Goal: Use online tool/utility: Utilize a website feature to perform a specific function

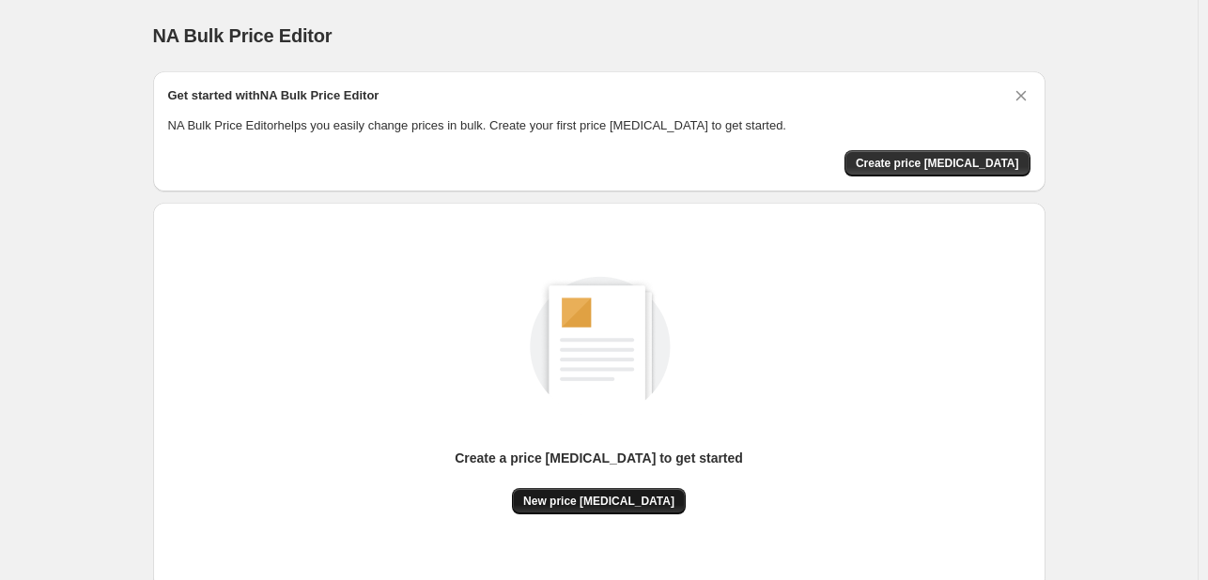
click at [581, 507] on span "New price [MEDICAL_DATA]" at bounding box center [598, 501] width 151 height 15
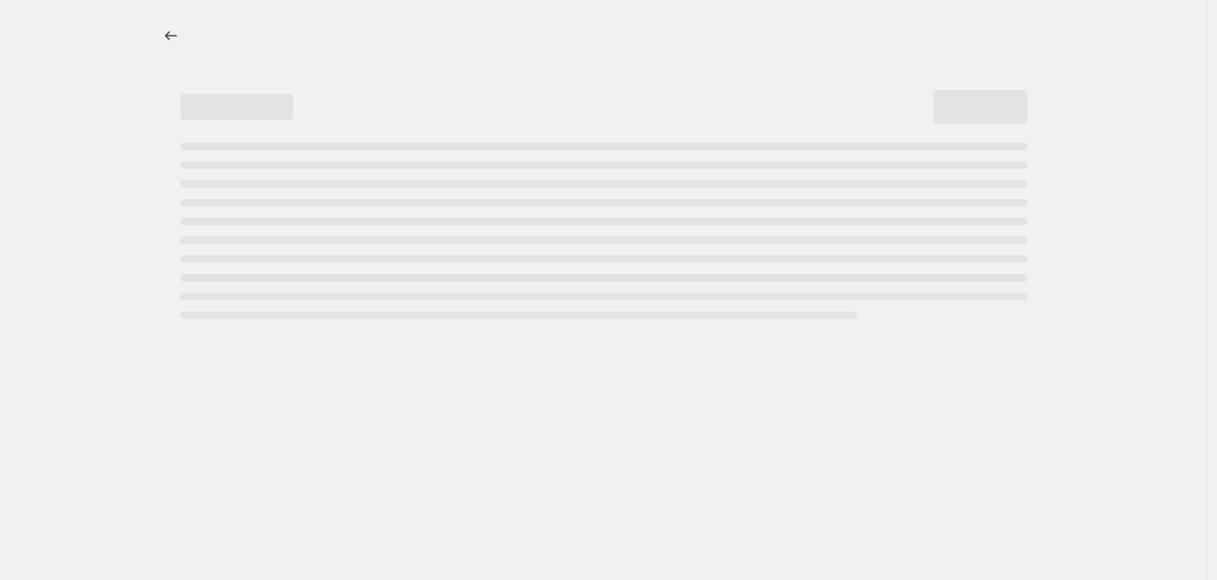
select select "percentage"
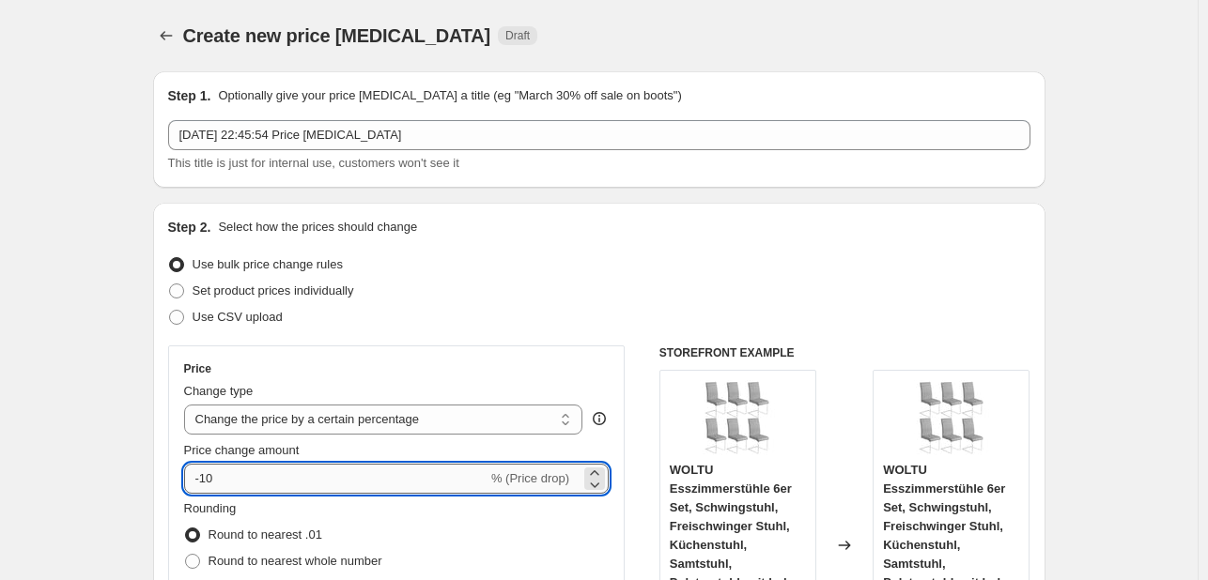
click at [267, 475] on input "-10" at bounding box center [335, 479] width 303 height 30
type input "-1"
type input "-2"
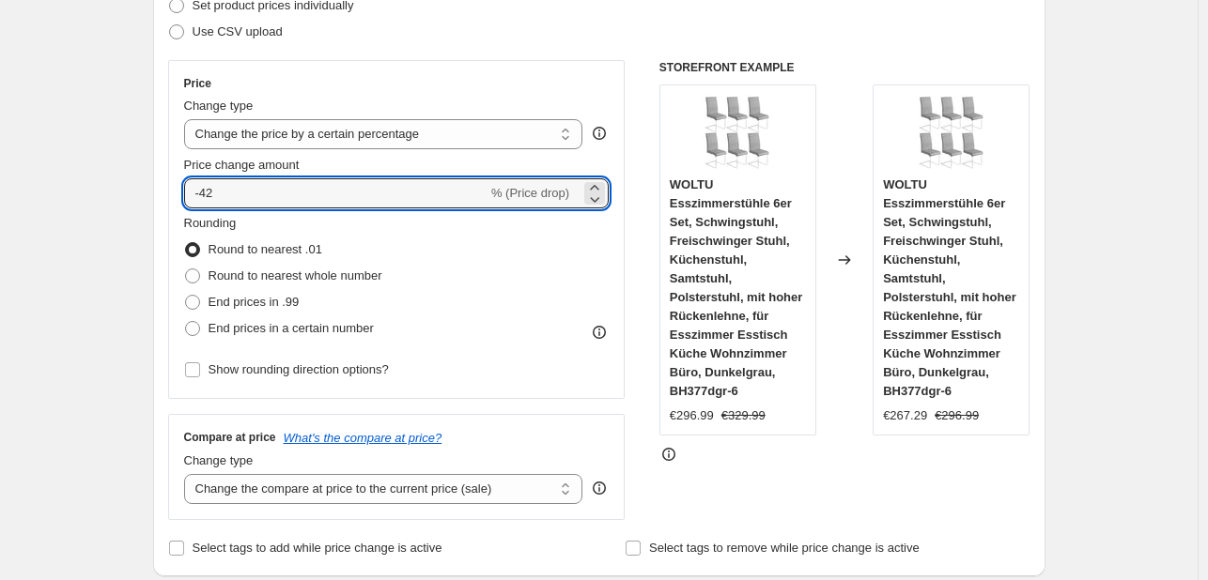
scroll to position [282, 0]
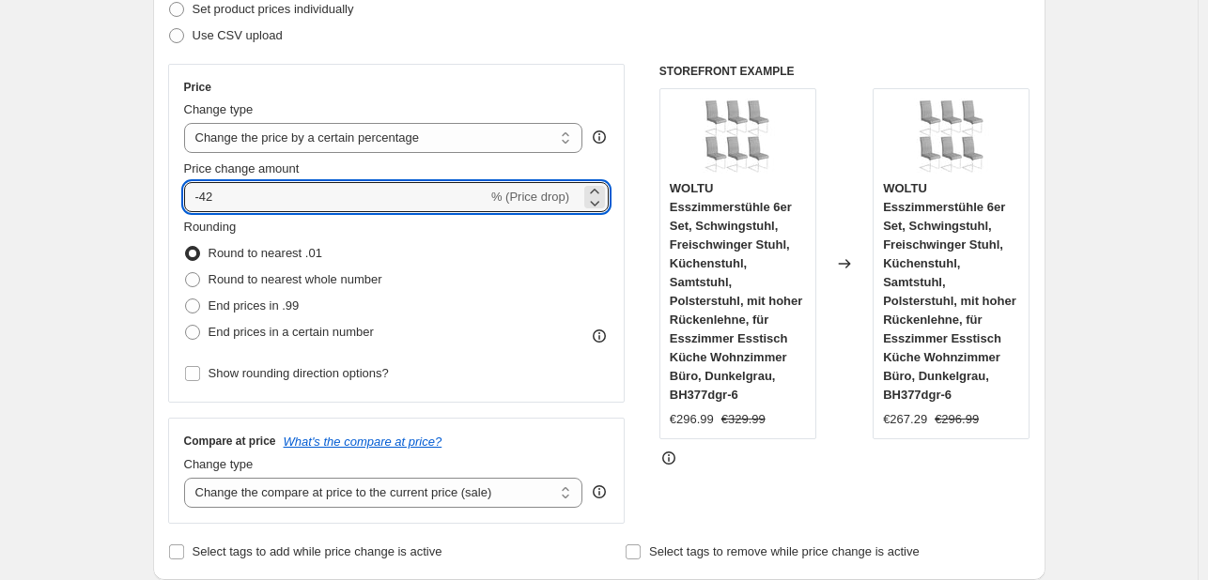
type input "-4"
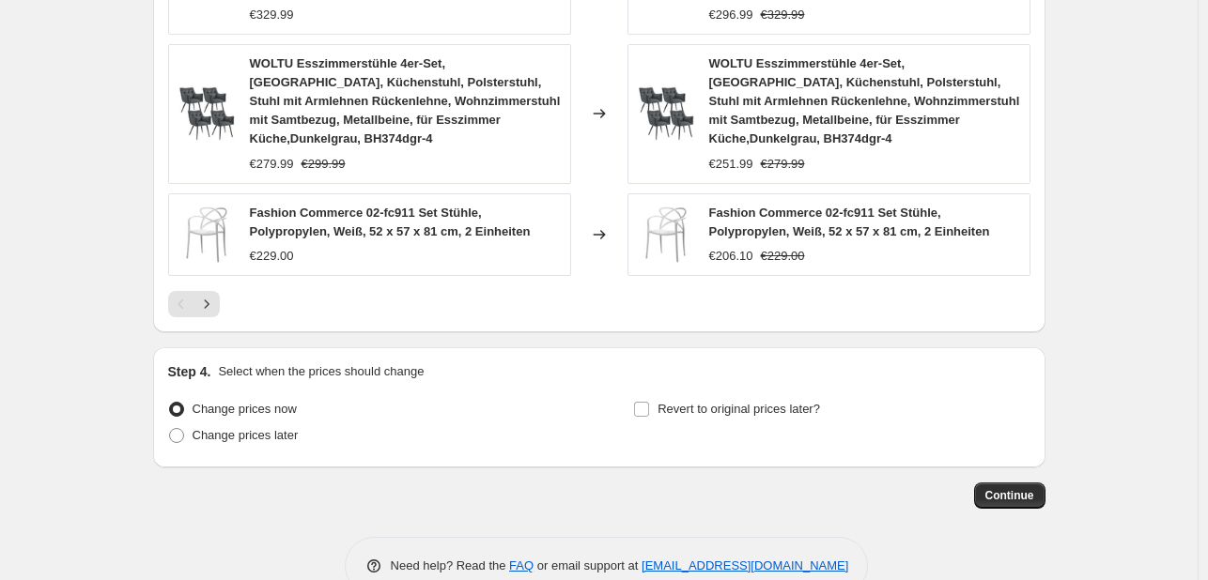
scroll to position [1514, 0]
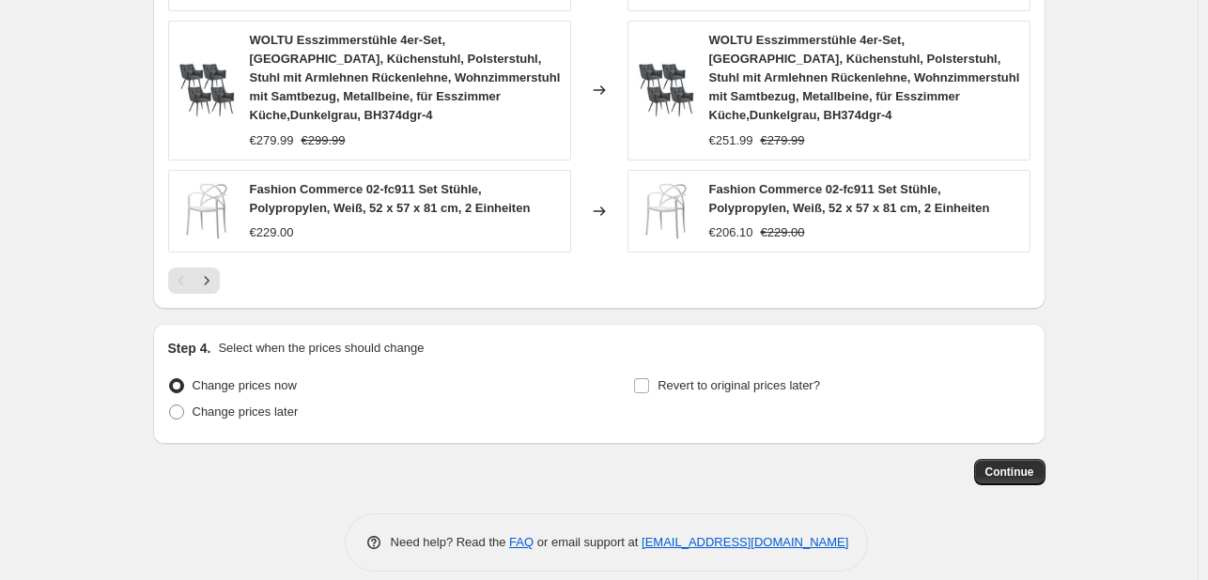
type input "-35"
click at [1000, 459] on button "Continue" at bounding box center [1009, 472] width 71 height 26
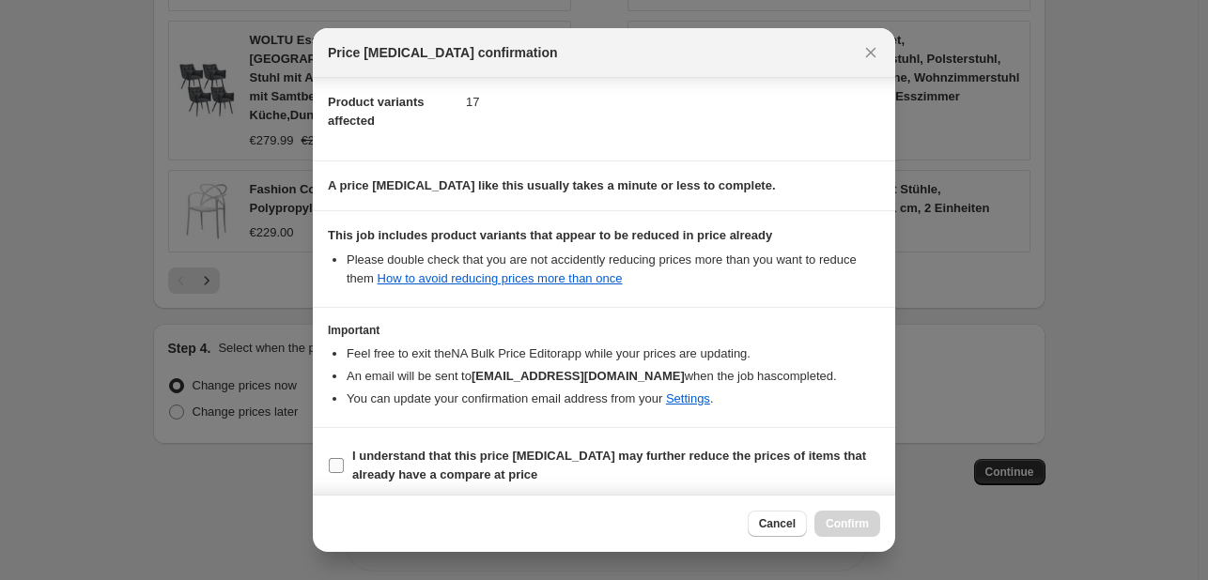
scroll to position [209, 0]
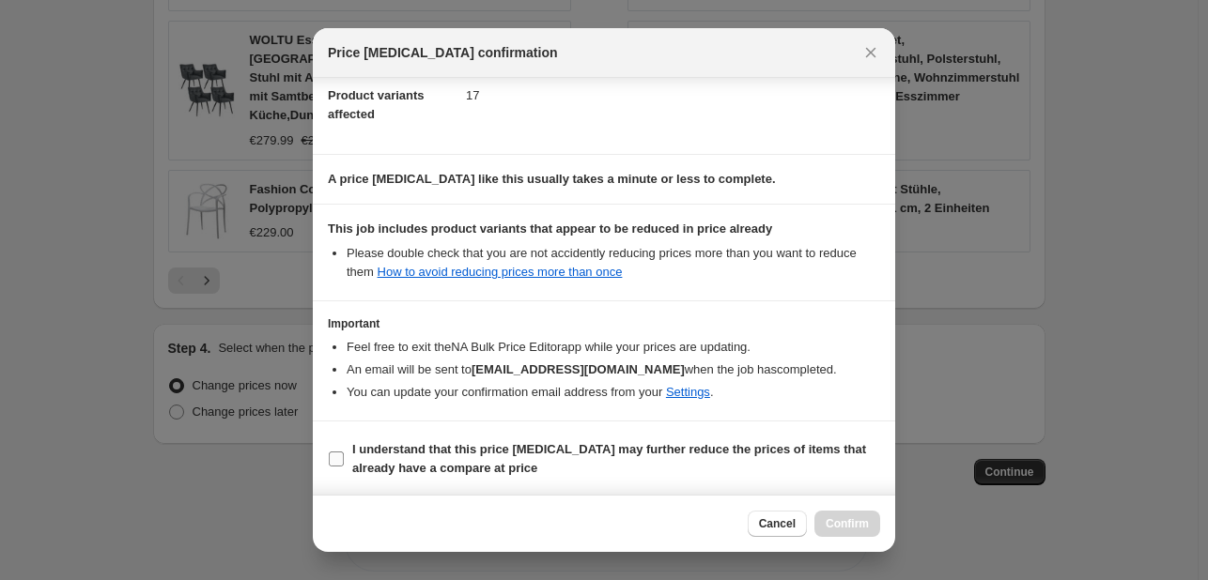
click at [402, 463] on b "I understand that this price [MEDICAL_DATA] may further reduce the prices of it…" at bounding box center [609, 458] width 514 height 33
click at [344, 463] on input "I understand that this price [MEDICAL_DATA] may further reduce the prices of it…" at bounding box center [336, 459] width 15 height 15
checkbox input "true"
click at [829, 516] on button "Confirm" at bounding box center [847, 524] width 66 height 26
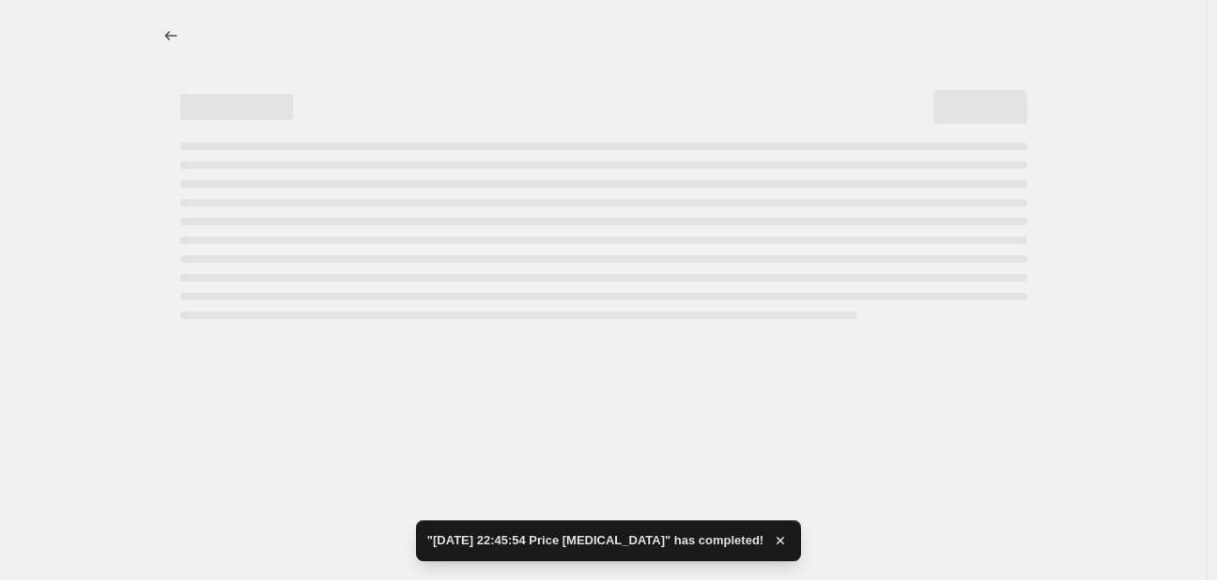
select select "percentage"
